Goal: Book appointment/travel/reservation

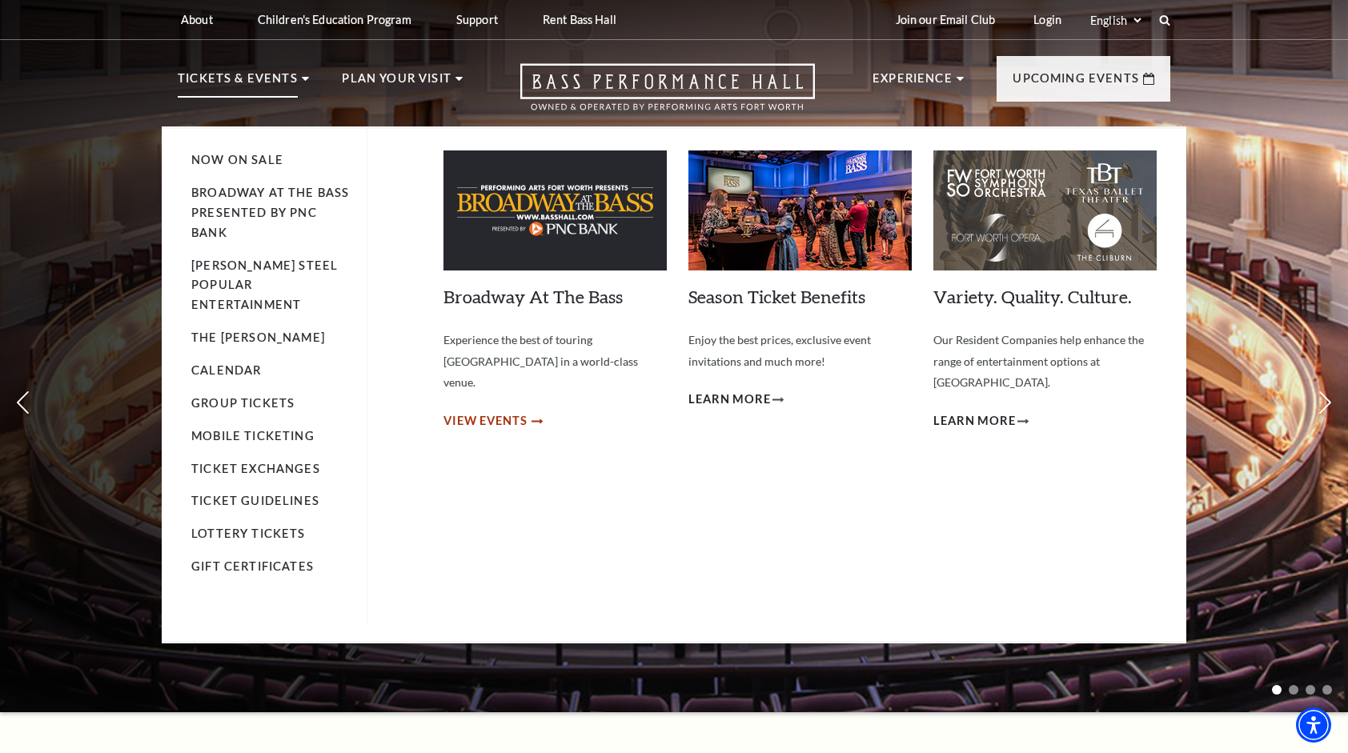
click at [496, 411] on span "View Events" at bounding box center [485, 421] width 84 height 20
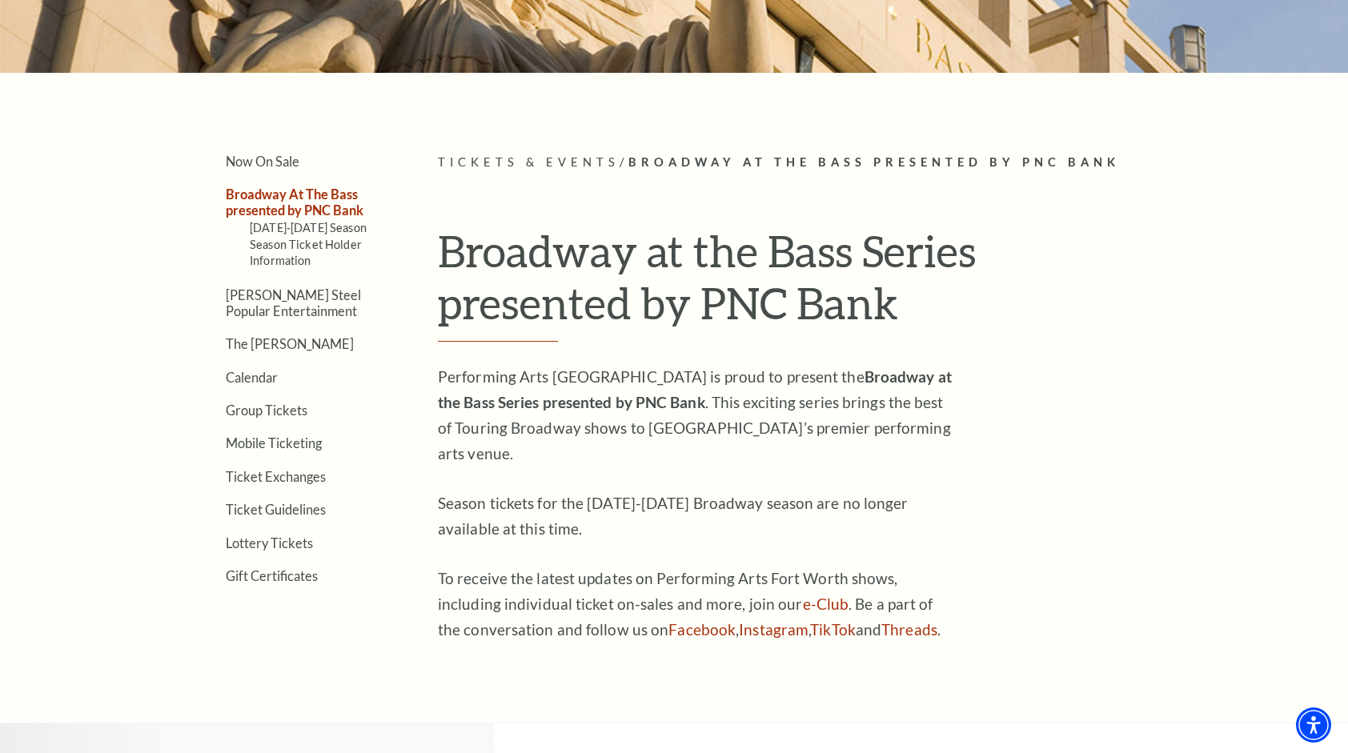
scroll to position [327, 0]
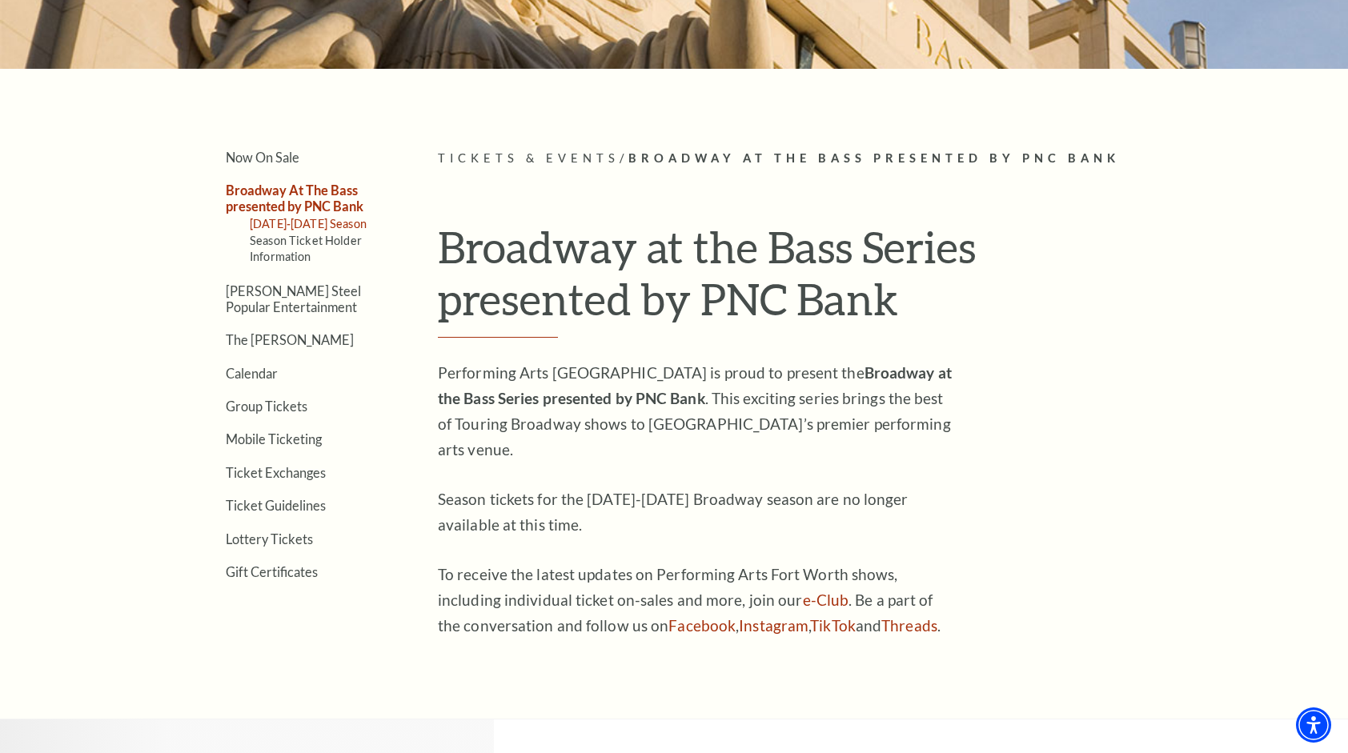
click at [315, 222] on link "2025-2026 Season" at bounding box center [308, 224] width 117 height 14
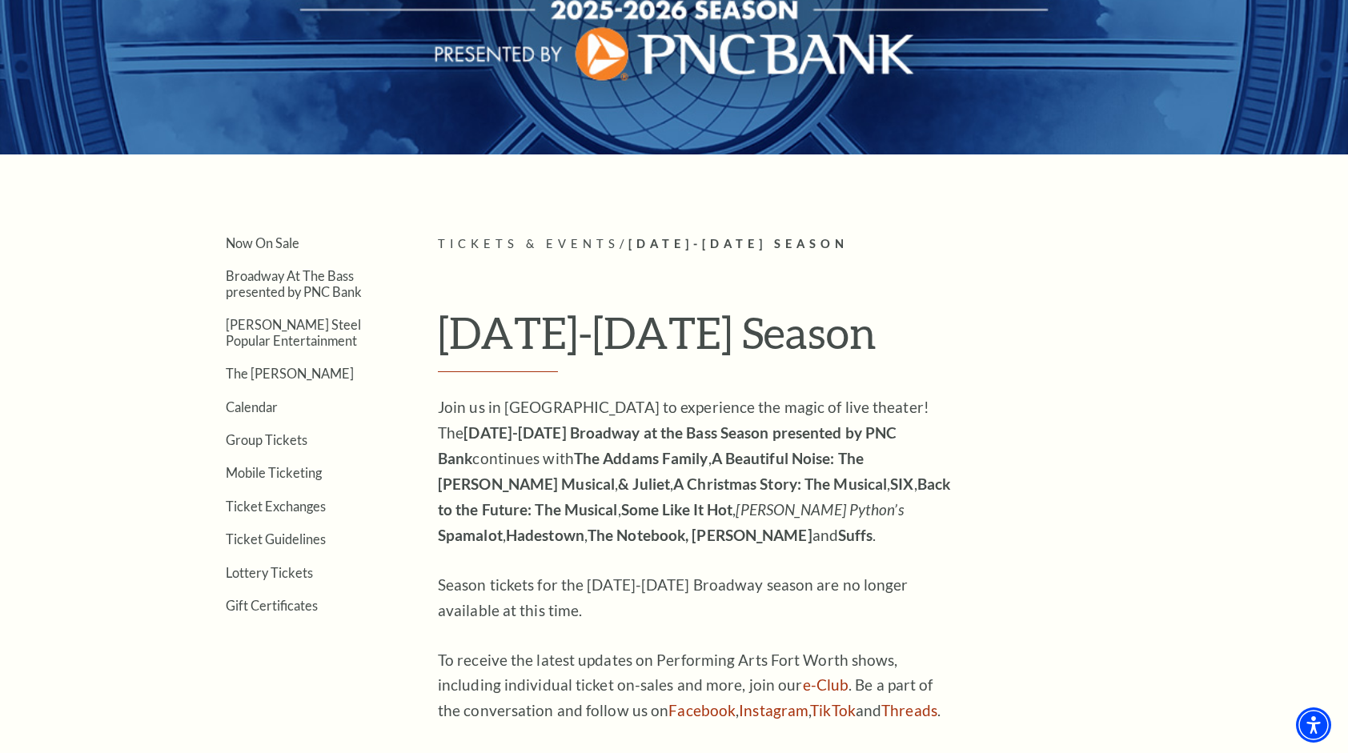
scroll to position [362, 0]
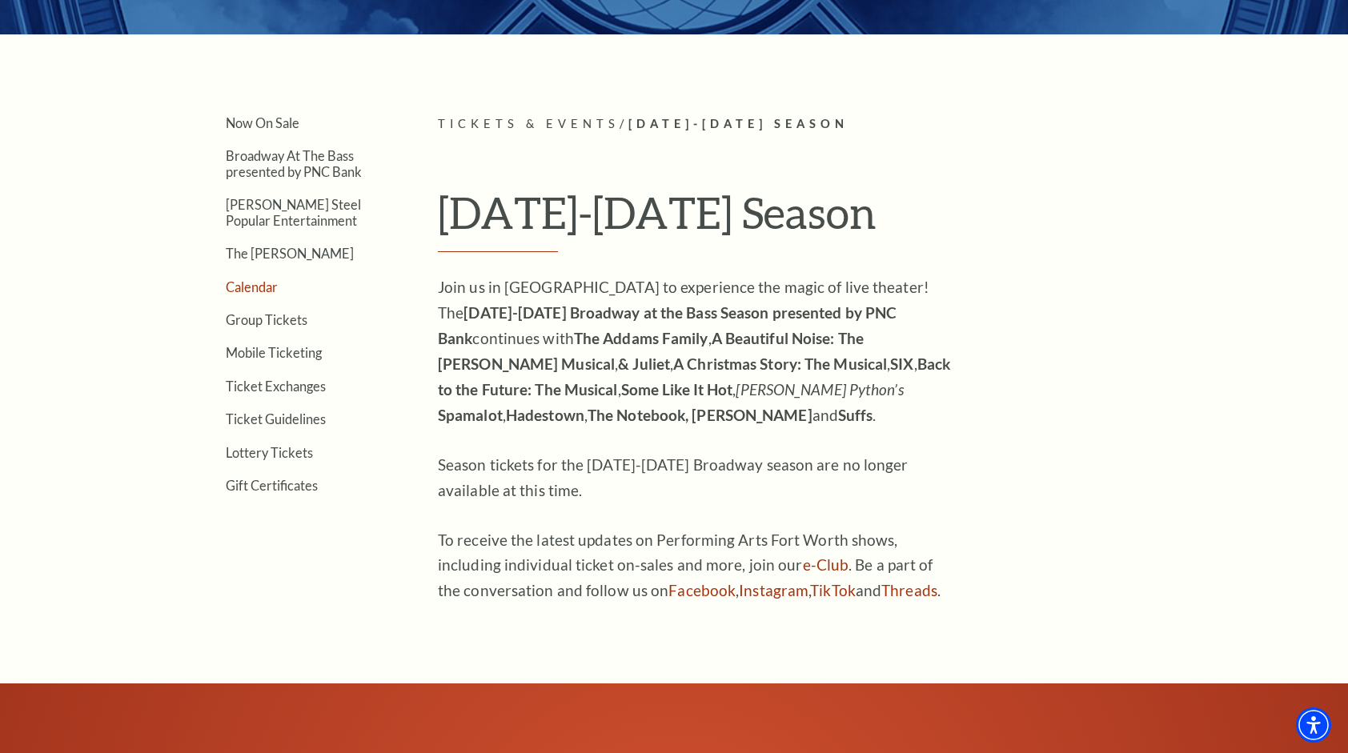
click at [259, 286] on link "Calendar" at bounding box center [252, 286] width 52 height 15
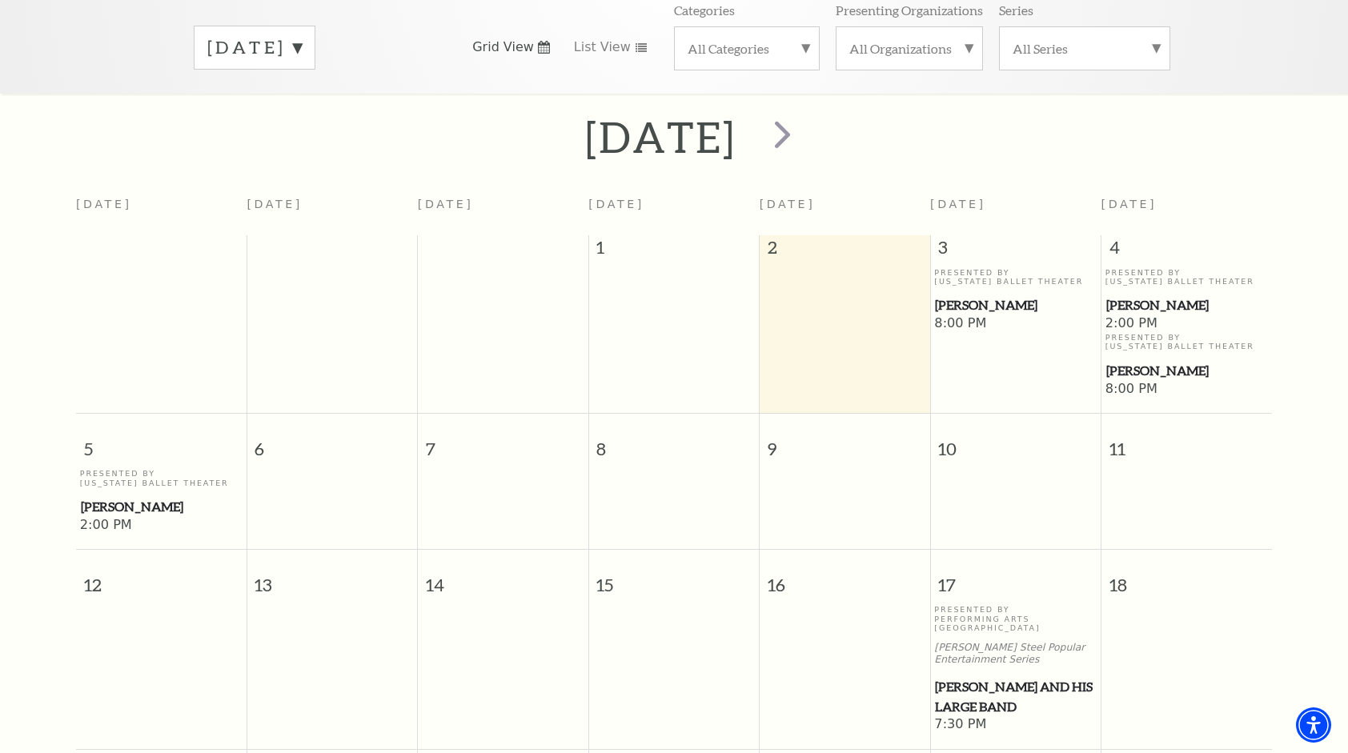
scroll to position [259, 0]
click at [1146, 358] on span "[PERSON_NAME]" at bounding box center [1186, 368] width 161 height 20
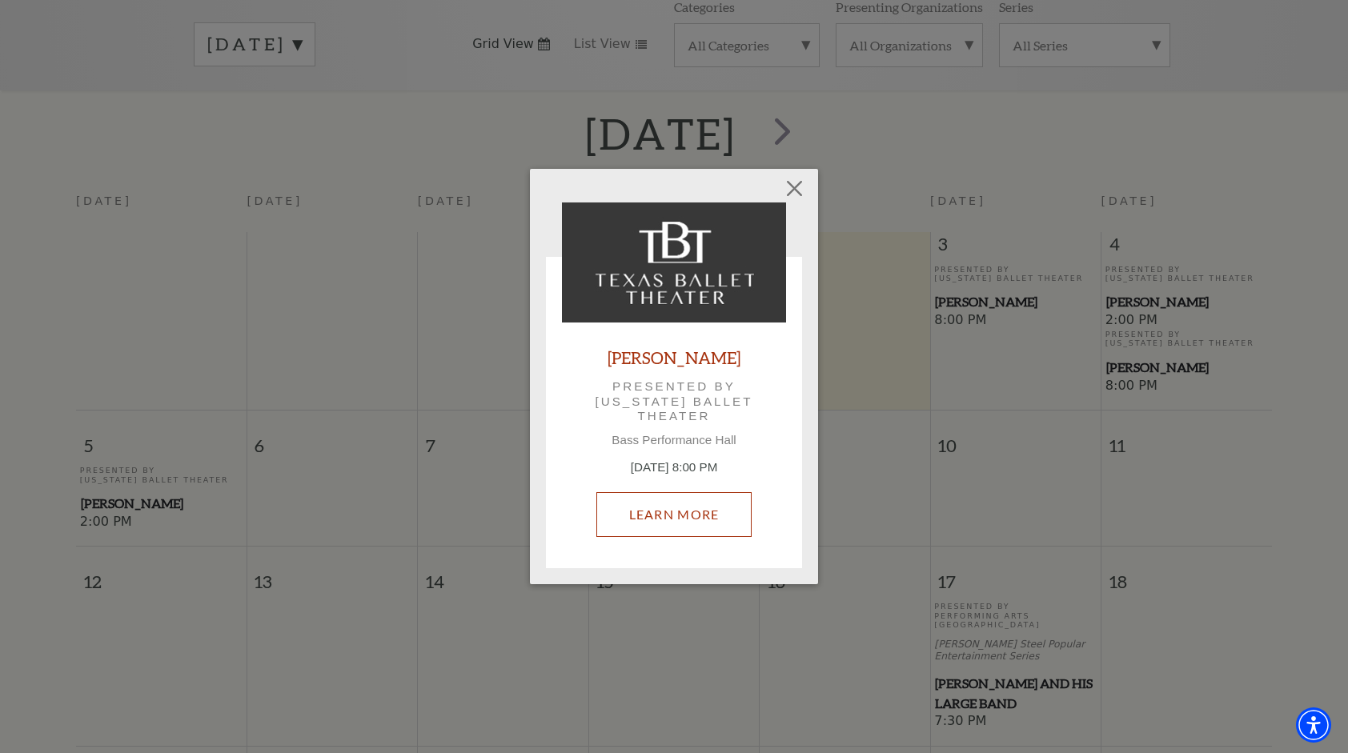
click at [712, 511] on link "Learn More" at bounding box center [674, 514] width 156 height 45
